Goal: Task Accomplishment & Management: Manage account settings

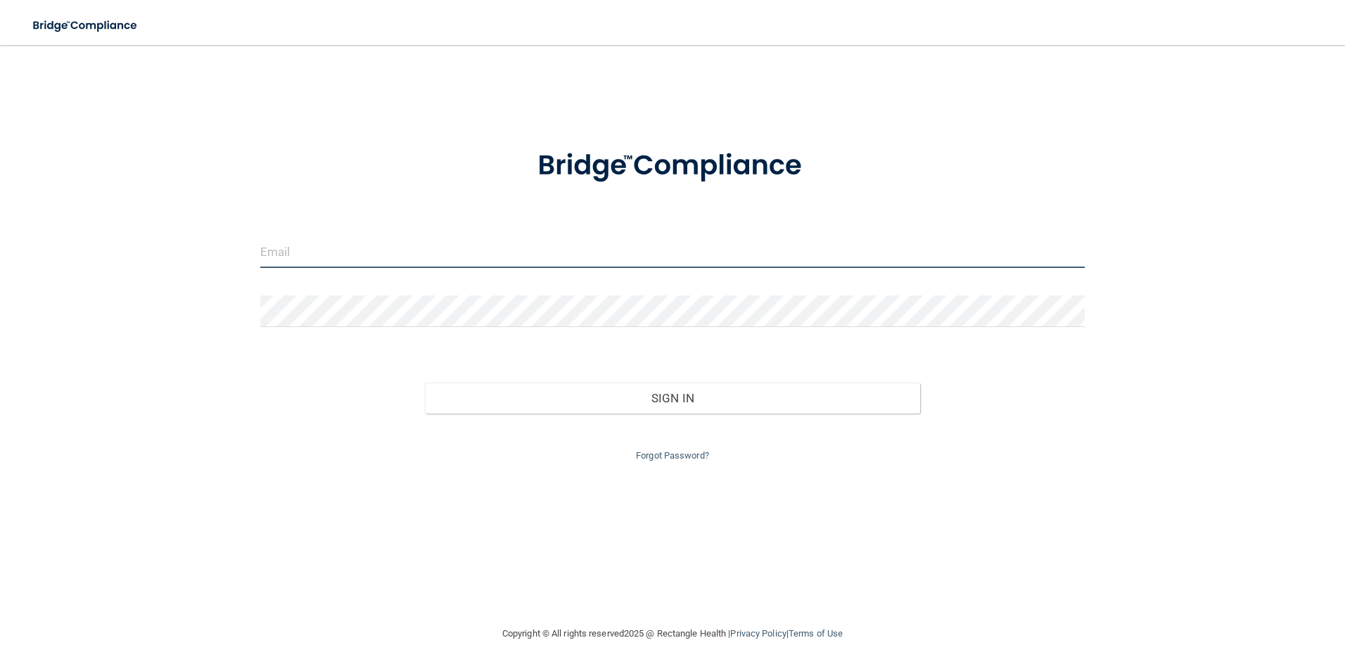
click at [397, 254] on input "email" at bounding box center [672, 252] width 825 height 32
type input "[EMAIL_ADDRESS][DOMAIN_NAME]"
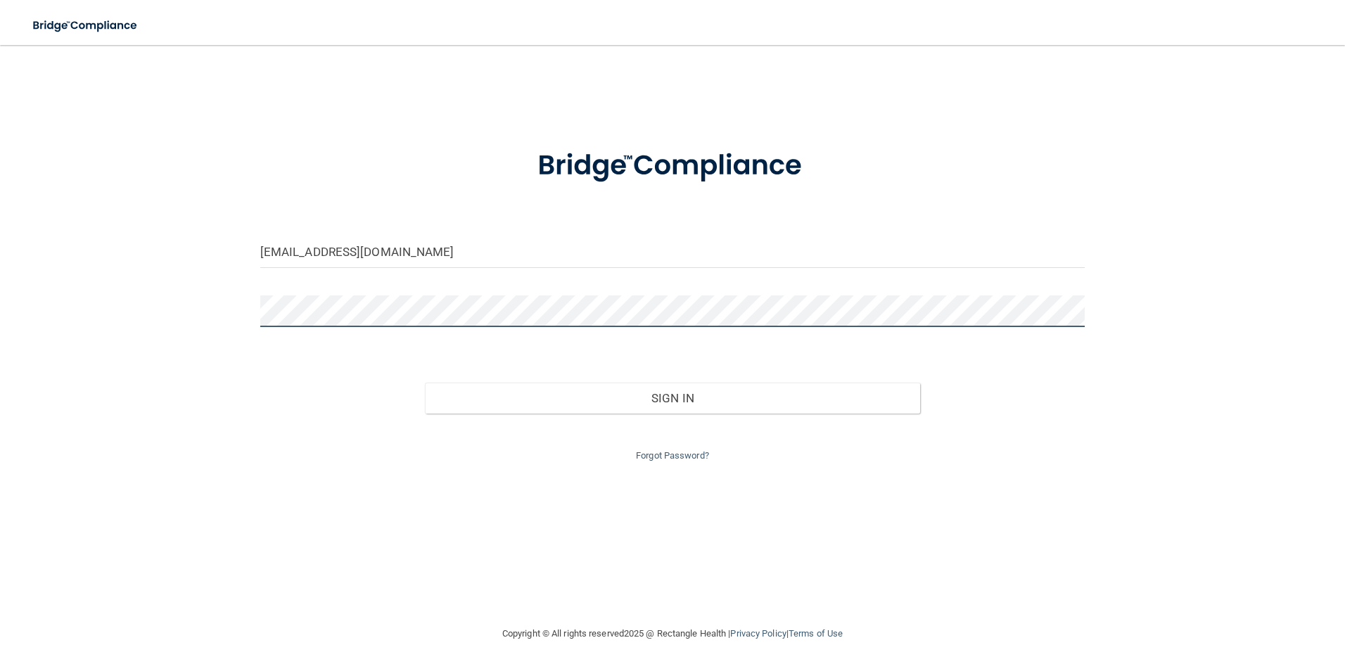
click at [425, 383] on button "Sign In" at bounding box center [672, 398] width 495 height 31
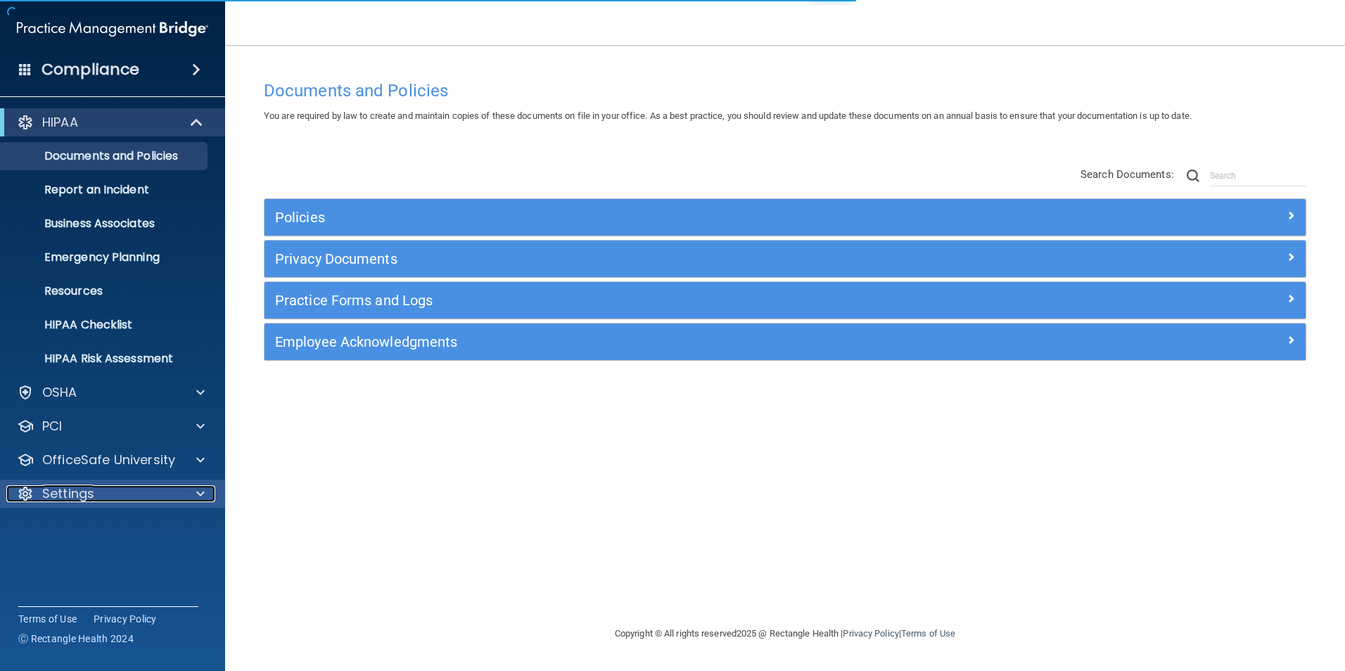
click at [117, 487] on div "Settings" at bounding box center [93, 493] width 174 height 17
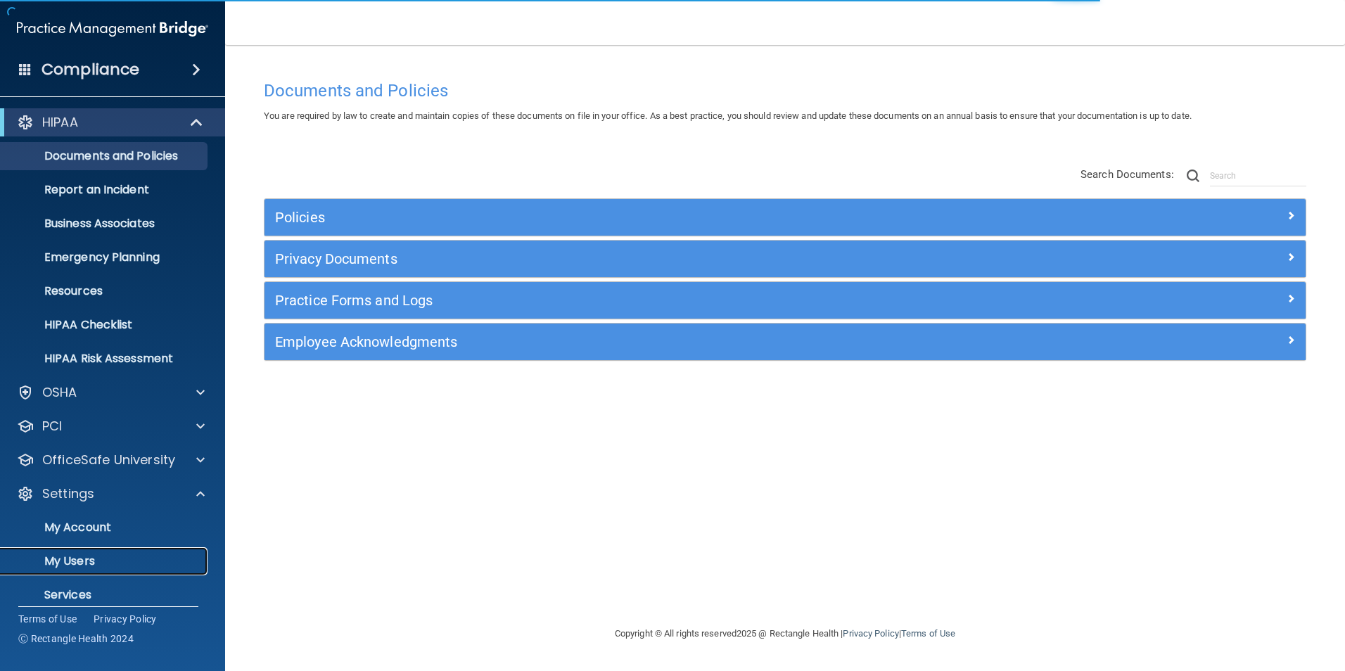
click at [94, 555] on p "My Users" at bounding box center [105, 561] width 192 height 14
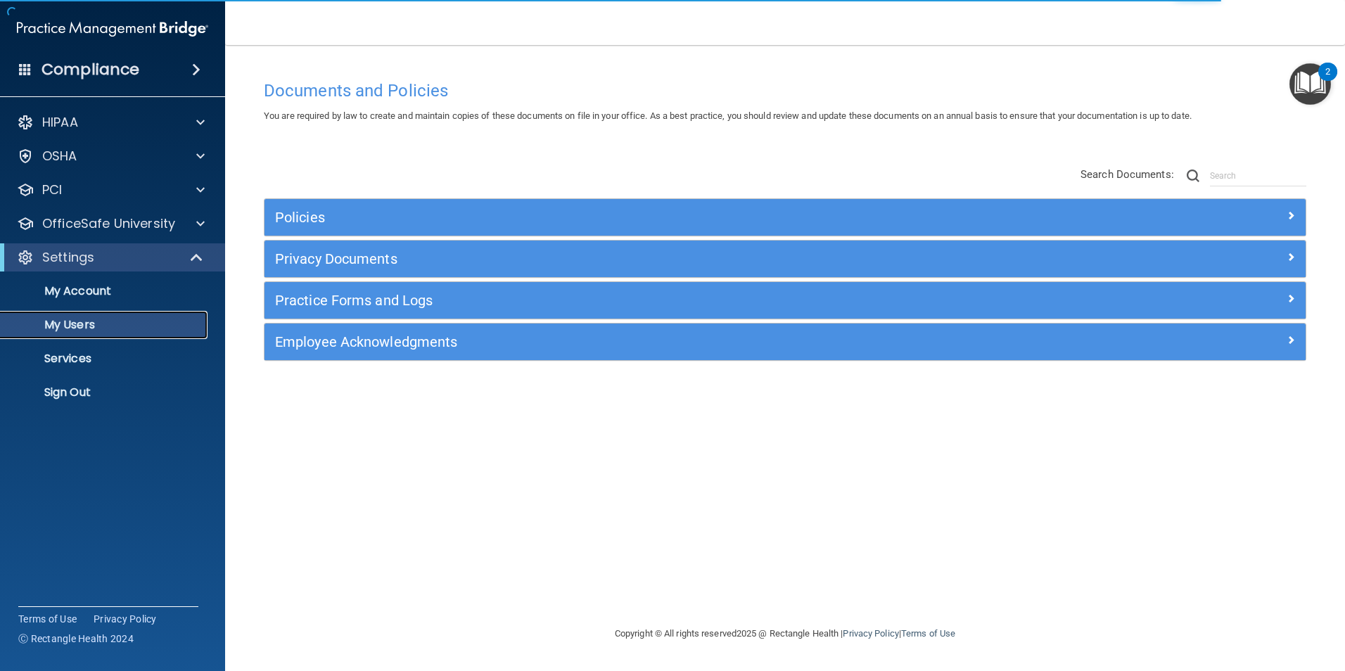
select select "20"
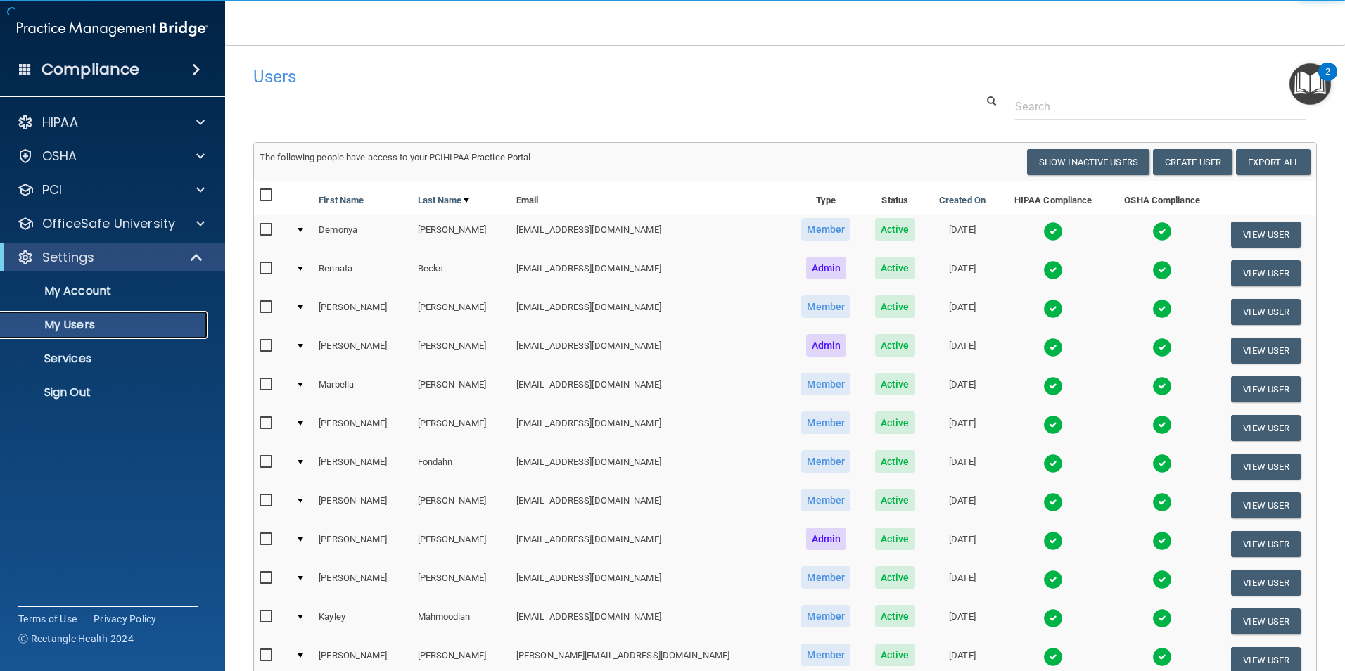
scroll to position [211, 0]
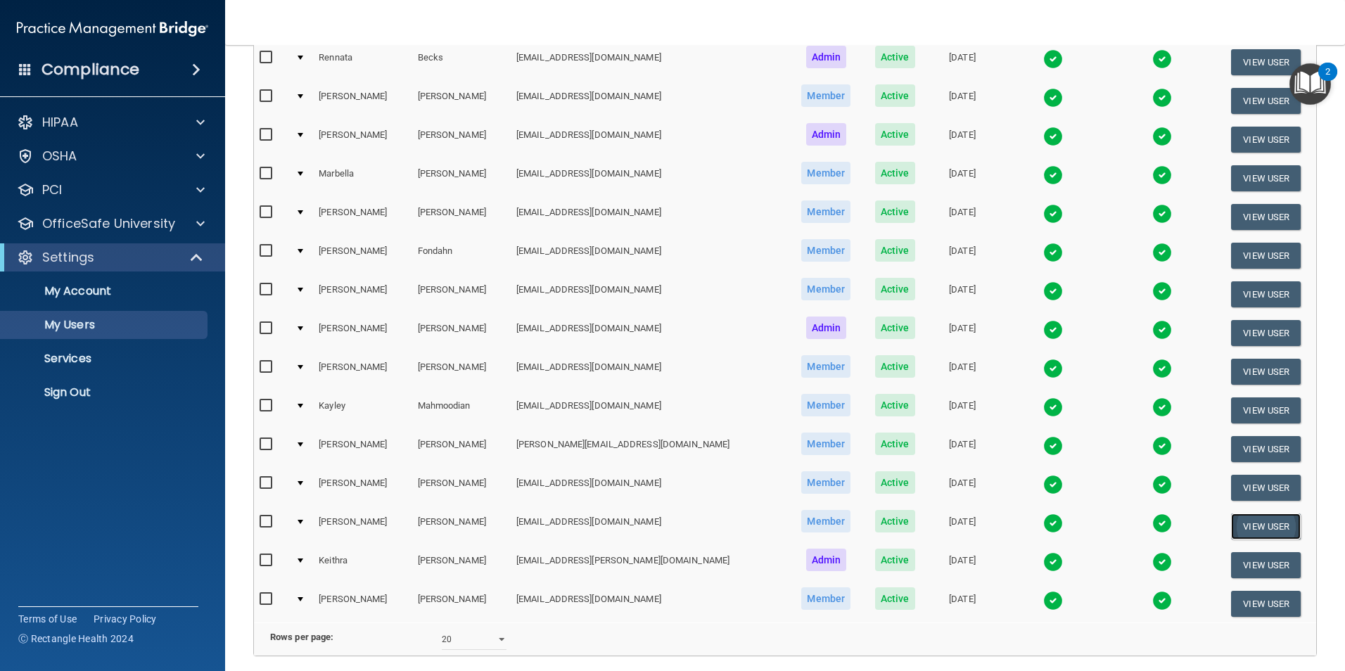
click at [1260, 525] on button "View User" at bounding box center [1266, 526] width 70 height 26
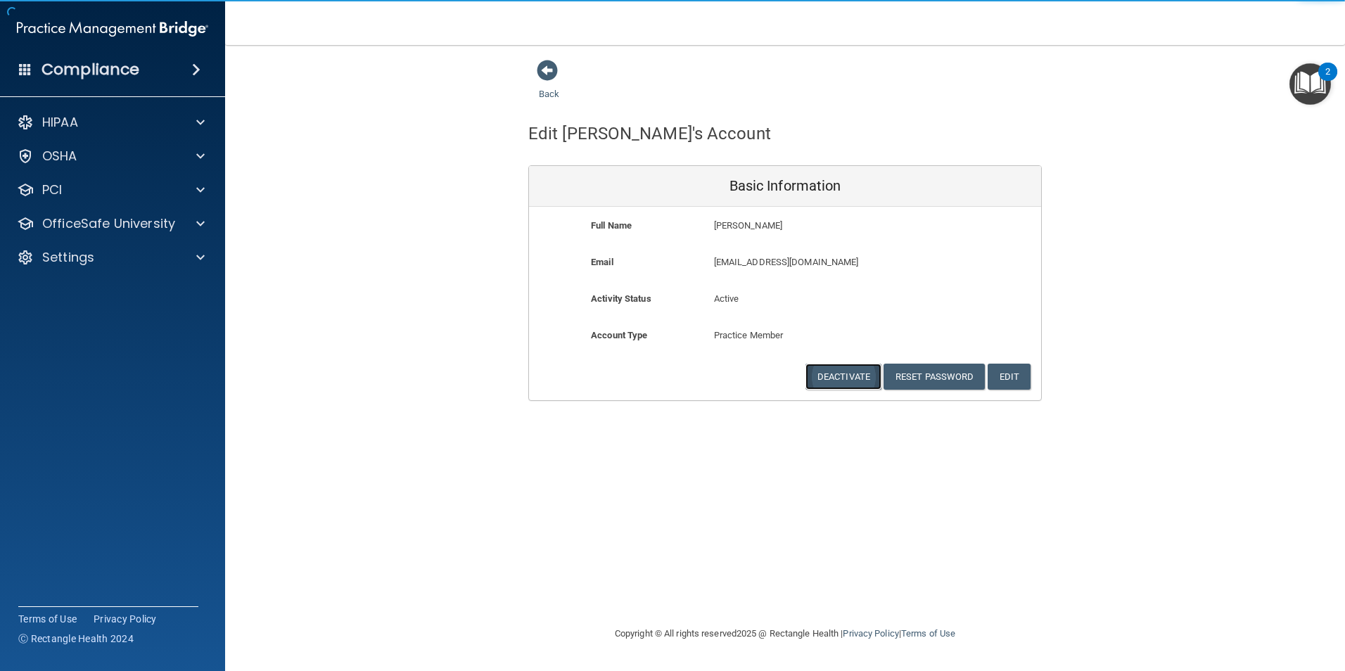
click at [836, 381] on button "Deactivate" at bounding box center [843, 377] width 76 height 26
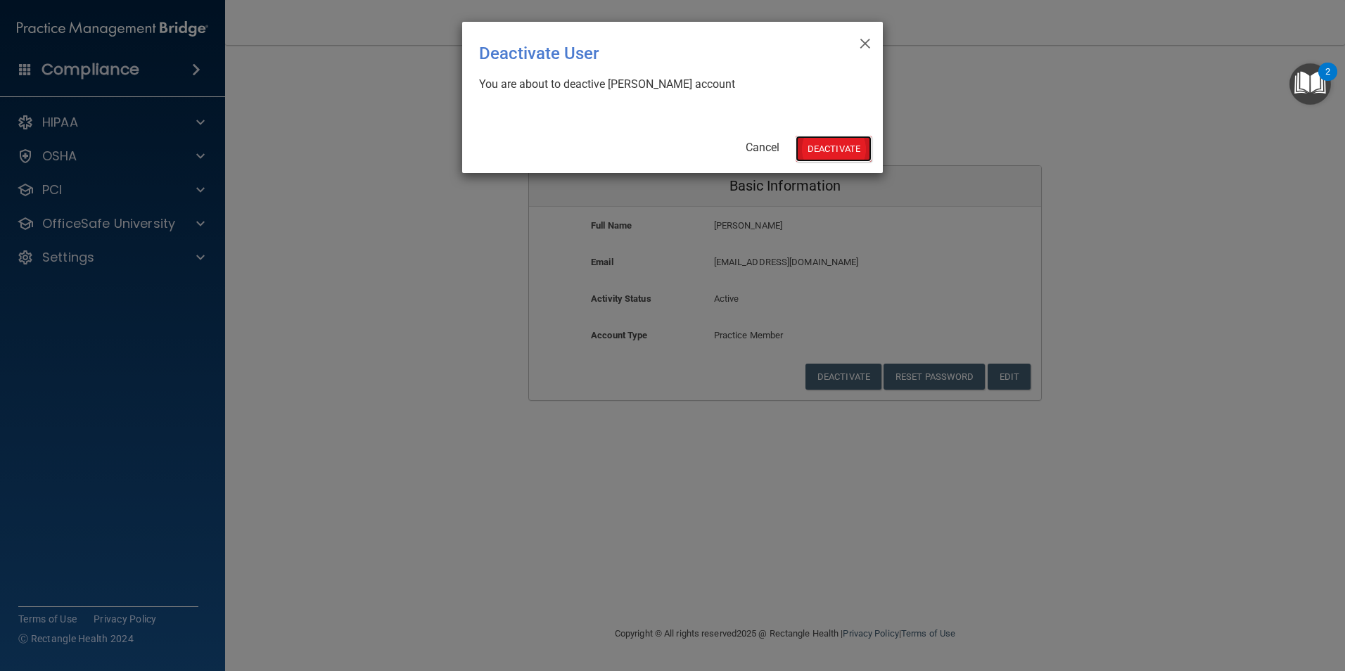
click at [844, 150] on button "Deactivate" at bounding box center [834, 149] width 76 height 26
